Goal: Entertainment & Leisure: Consume media (video, audio)

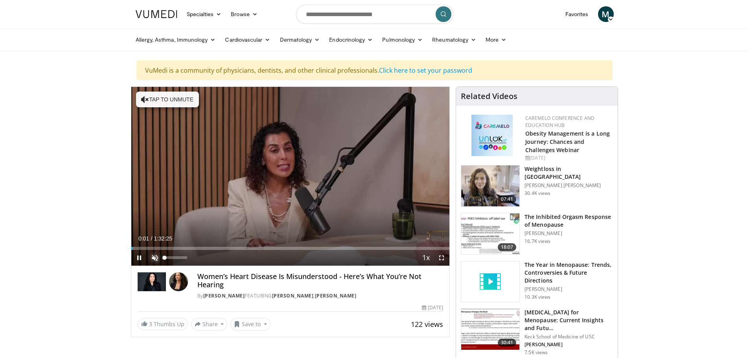
click at [152, 259] on span "Video Player" at bounding box center [155, 258] width 16 height 16
click at [442, 259] on span "Video Player" at bounding box center [441, 258] width 16 height 16
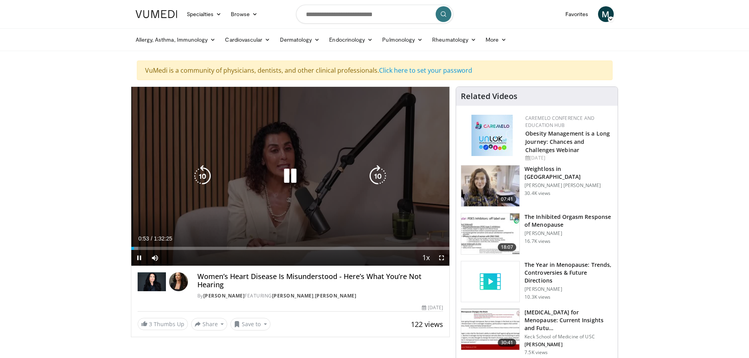
click at [288, 172] on icon "Video Player" at bounding box center [290, 176] width 22 height 22
